Goal: Entertainment & Leisure: Consume media (video, audio)

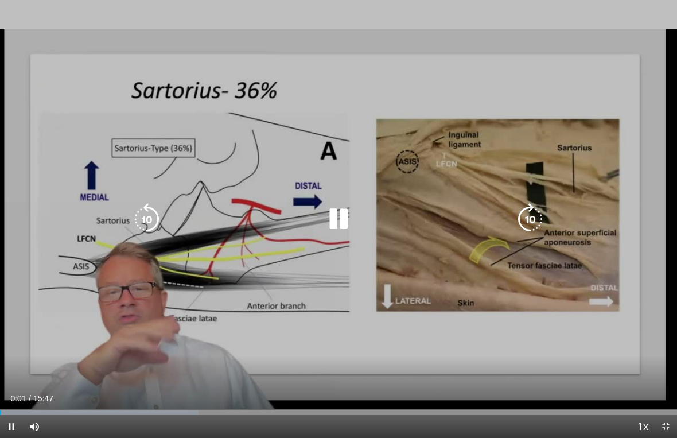
click at [21, 21] on div "10 seconds Tap to unmute" at bounding box center [338, 219] width 677 height 438
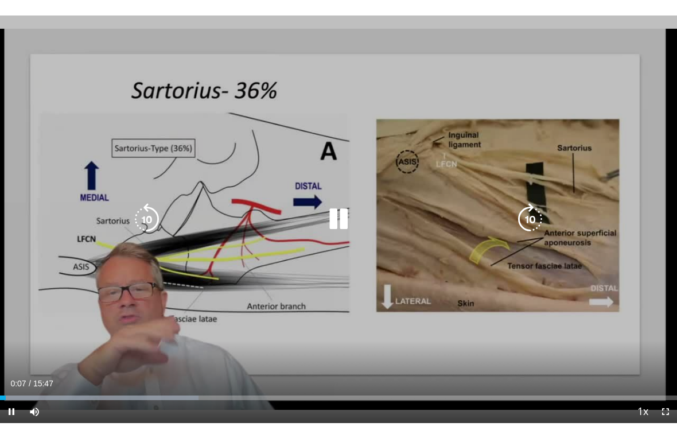
scroll to position [14, 0]
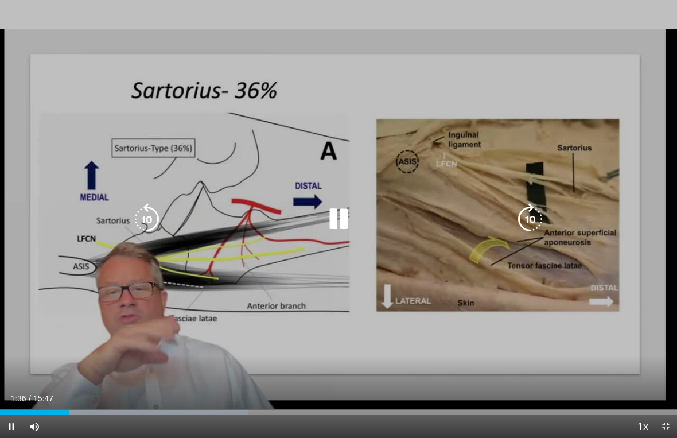
click at [339, 218] on icon "Video Player" at bounding box center [338, 219] width 32 height 32
click at [334, 217] on icon "Video Player" at bounding box center [338, 219] width 32 height 32
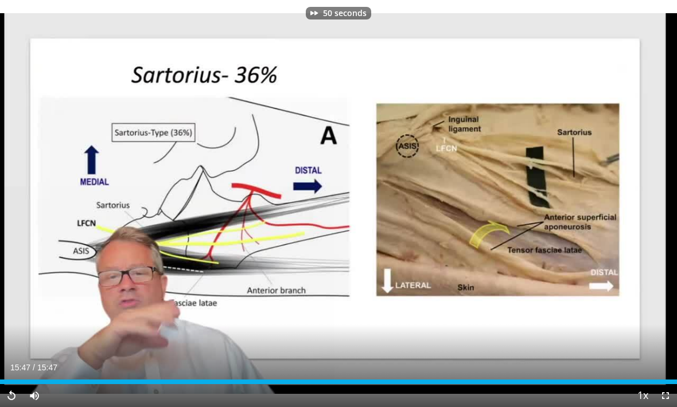
scroll to position [86, 0]
